Goal: Task Accomplishment & Management: Manage account settings

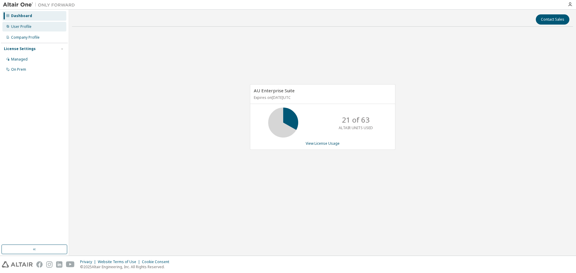
click at [42, 29] on div "User Profile" at bounding box center [34, 27] width 64 height 10
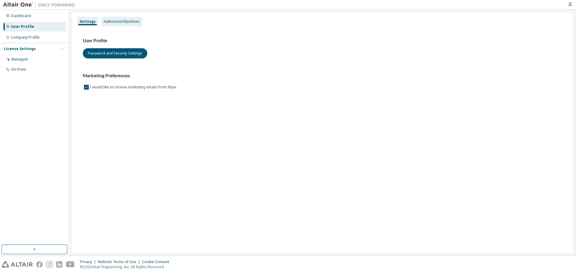
click at [126, 22] on div "Authorized Machines" at bounding box center [122, 21] width 36 height 5
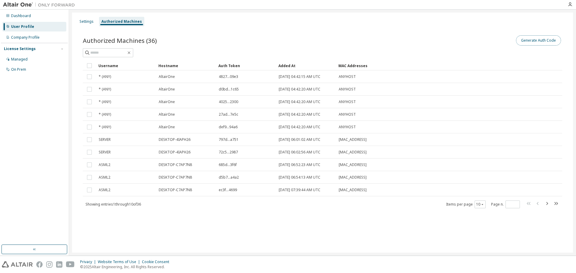
click at [552, 43] on button "Generate Auth Code" at bounding box center [538, 40] width 45 height 10
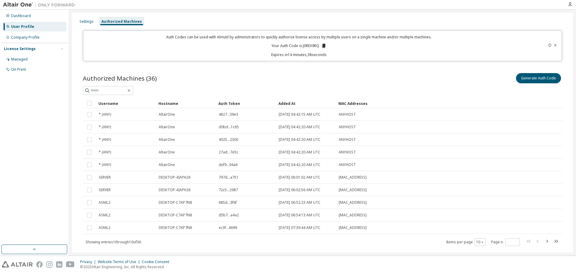
click at [322, 44] on icon at bounding box center [323, 46] width 3 height 4
click at [363, 90] on div at bounding box center [323, 90] width 480 height 9
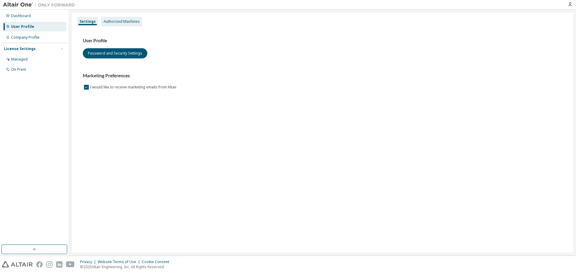
click at [130, 23] on div "Authorized Machines" at bounding box center [122, 21] width 36 height 5
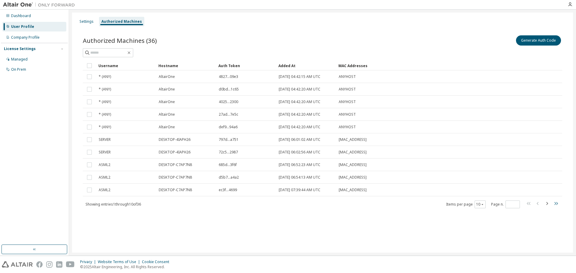
click at [557, 204] on icon "button" at bounding box center [556, 203] width 7 height 7
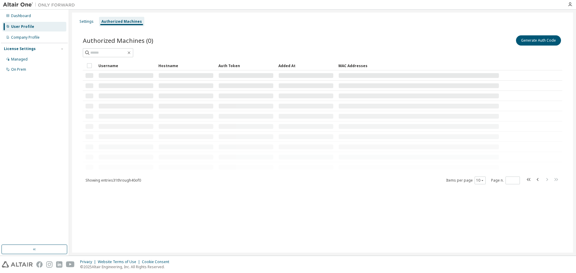
type input "*"
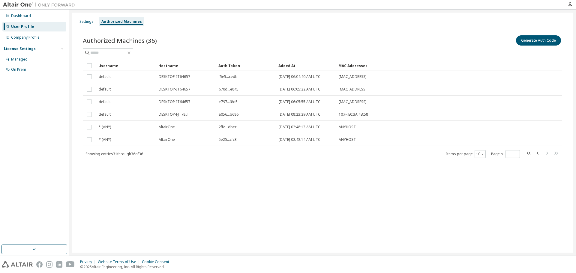
click at [425, 163] on div "Authorized Machines (36) Generate Auth Code Clear Load Save Save As Field Opera…" at bounding box center [323, 100] width 494 height 147
drag, startPoint x: 273, startPoint y: 195, endPoint x: 302, endPoint y: 188, distance: 29.9
click at [274, 195] on div "Settings Authorized Machines Authorized Machines (36) Generate Auth Code Clear …" at bounding box center [322, 133] width 501 height 240
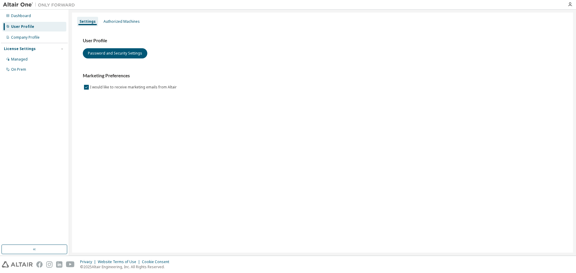
click at [121, 16] on div "Settings Authorized Machines" at bounding box center [323, 21] width 494 height 11
click at [122, 21] on div "Authorized Machines" at bounding box center [122, 21] width 36 height 5
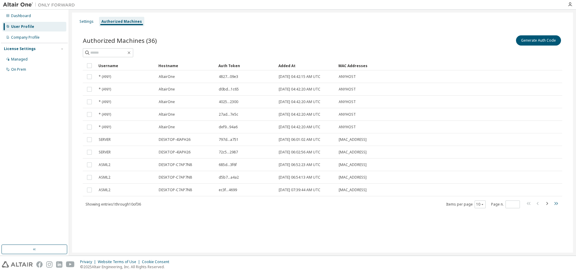
click at [554, 204] on icon "button" at bounding box center [556, 203] width 7 height 7
type input "*"
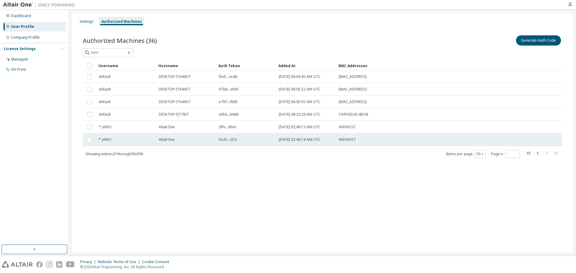
click at [351, 140] on span "ANYHOST" at bounding box center [347, 139] width 17 height 5
click at [350, 140] on span "ANYHOST" at bounding box center [347, 139] width 17 height 5
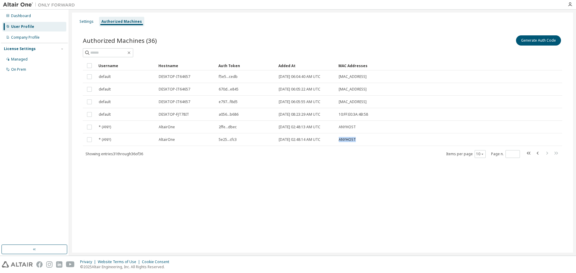
click at [350, 140] on span "ANYHOST" at bounding box center [347, 139] width 17 height 5
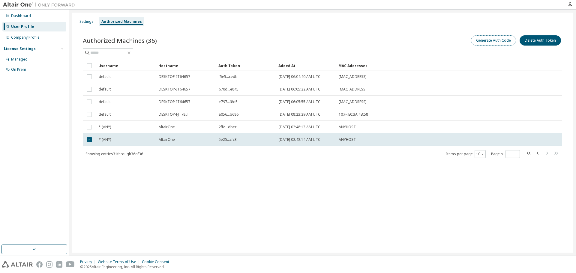
click at [500, 44] on button "Generate Auth Code" at bounding box center [493, 40] width 45 height 10
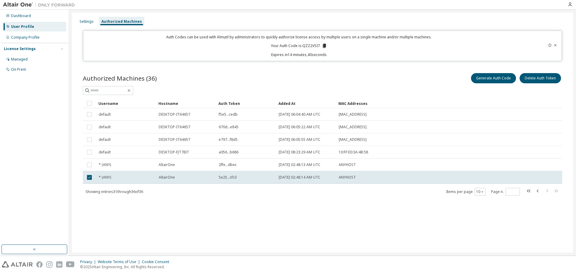
click at [327, 47] on div "Auth Codes can be used with Almutil by administrators to quickly authorize lice…" at bounding box center [299, 46] width 424 height 23
click at [324, 45] on icon at bounding box center [324, 46] width 3 height 4
click at [360, 210] on div "Authorized Machines (36) Generate Auth Code Delete Auth Token Clear Load Save S…" at bounding box center [323, 138] width 494 height 147
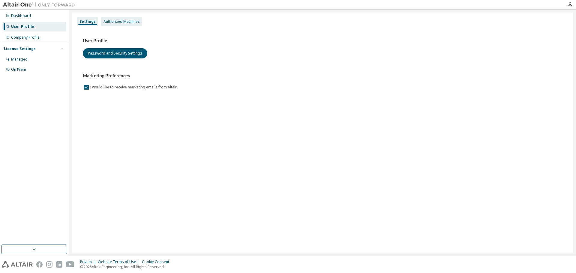
click at [138, 20] on div "Authorized Machines" at bounding box center [121, 22] width 41 height 10
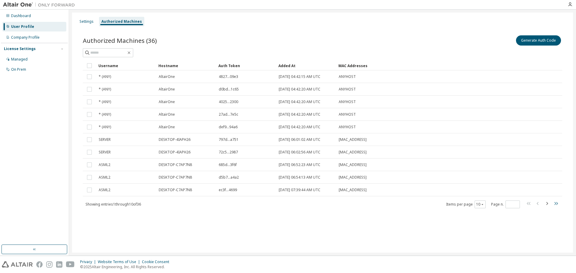
click at [555, 204] on icon "button" at bounding box center [556, 203] width 7 height 7
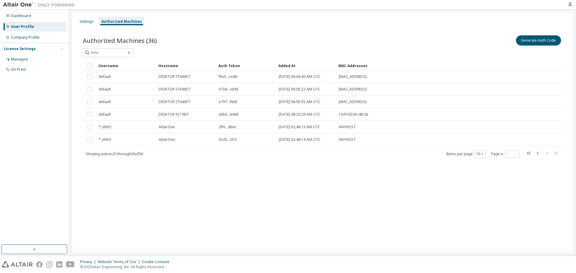
click at [537, 153] on icon "button" at bounding box center [538, 153] width 2 height 3
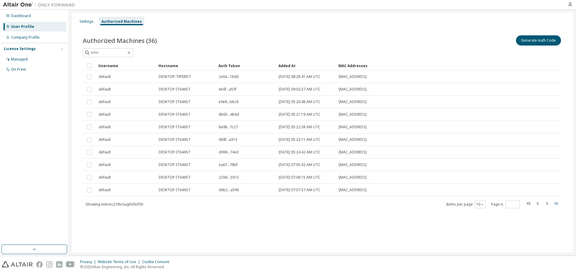
drag, startPoint x: 563, startPoint y: 201, endPoint x: 558, endPoint y: 204, distance: 5.9
click at [558, 204] on div "Authorized Machines (36) Generate Auth Code Clear Load Save Save As Field Opera…" at bounding box center [323, 126] width 494 height 198
click at [557, 204] on icon "button" at bounding box center [557, 203] width 4 height 3
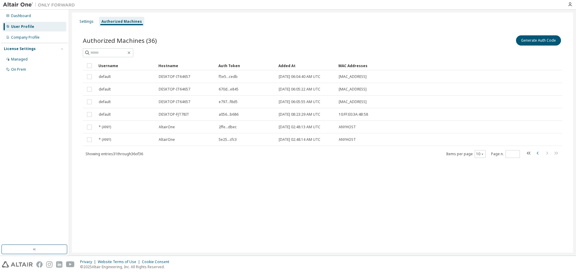
click at [537, 154] on icon "button" at bounding box center [538, 153] width 7 height 7
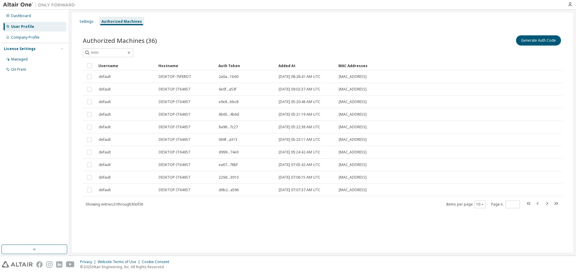
click at [536, 204] on icon "button" at bounding box center [538, 203] width 7 height 7
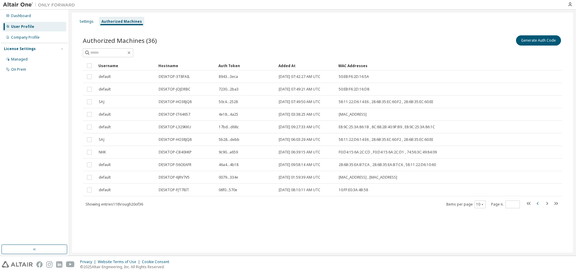
click at [536, 203] on icon "button" at bounding box center [538, 203] width 7 height 7
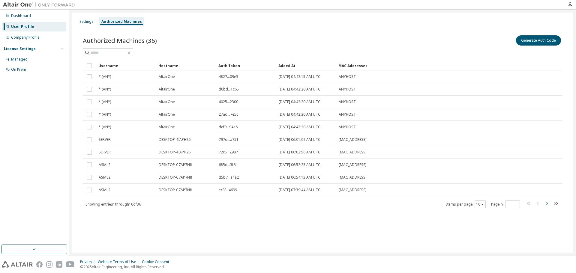
click at [548, 203] on icon "button" at bounding box center [547, 203] width 7 height 7
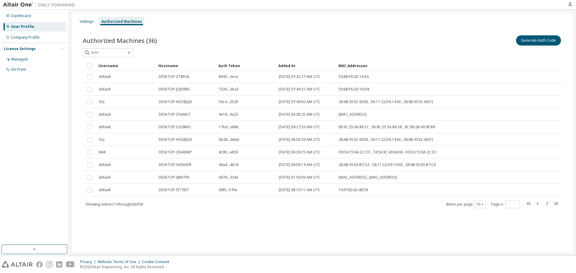
click at [537, 205] on icon "button" at bounding box center [538, 203] width 7 height 7
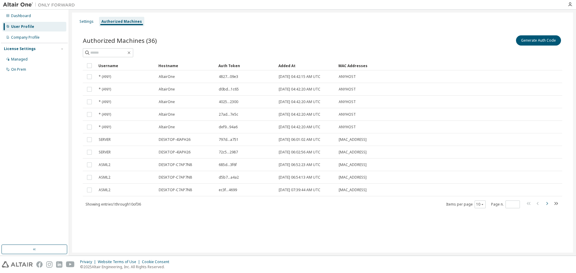
click at [546, 204] on icon "button" at bounding box center [547, 203] width 7 height 7
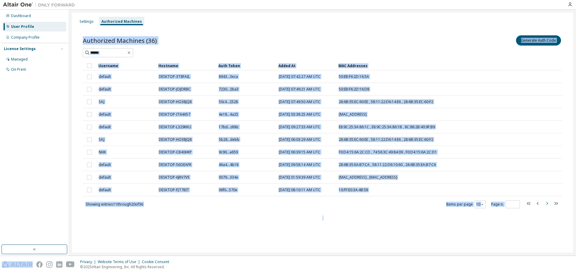
click at [546, 204] on icon "button" at bounding box center [547, 203] width 7 height 7
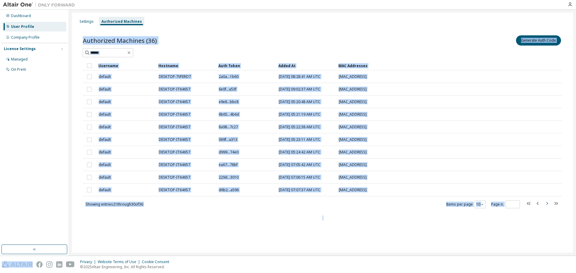
click at [546, 204] on icon "button" at bounding box center [547, 203] width 7 height 7
type input "*"
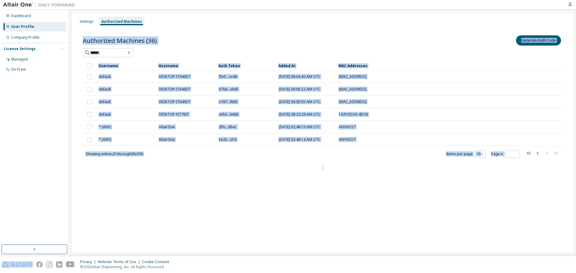
click at [546, 204] on div "Settings Authorized Machines Authorized Machines (36) Generate Auth Code Clear …" at bounding box center [322, 133] width 501 height 240
click at [547, 204] on div "Settings Authorized Machines Authorized Machines (36) Generate Auth Code Clear …" at bounding box center [322, 133] width 501 height 240
